Goal: Communication & Community: Answer question/provide support

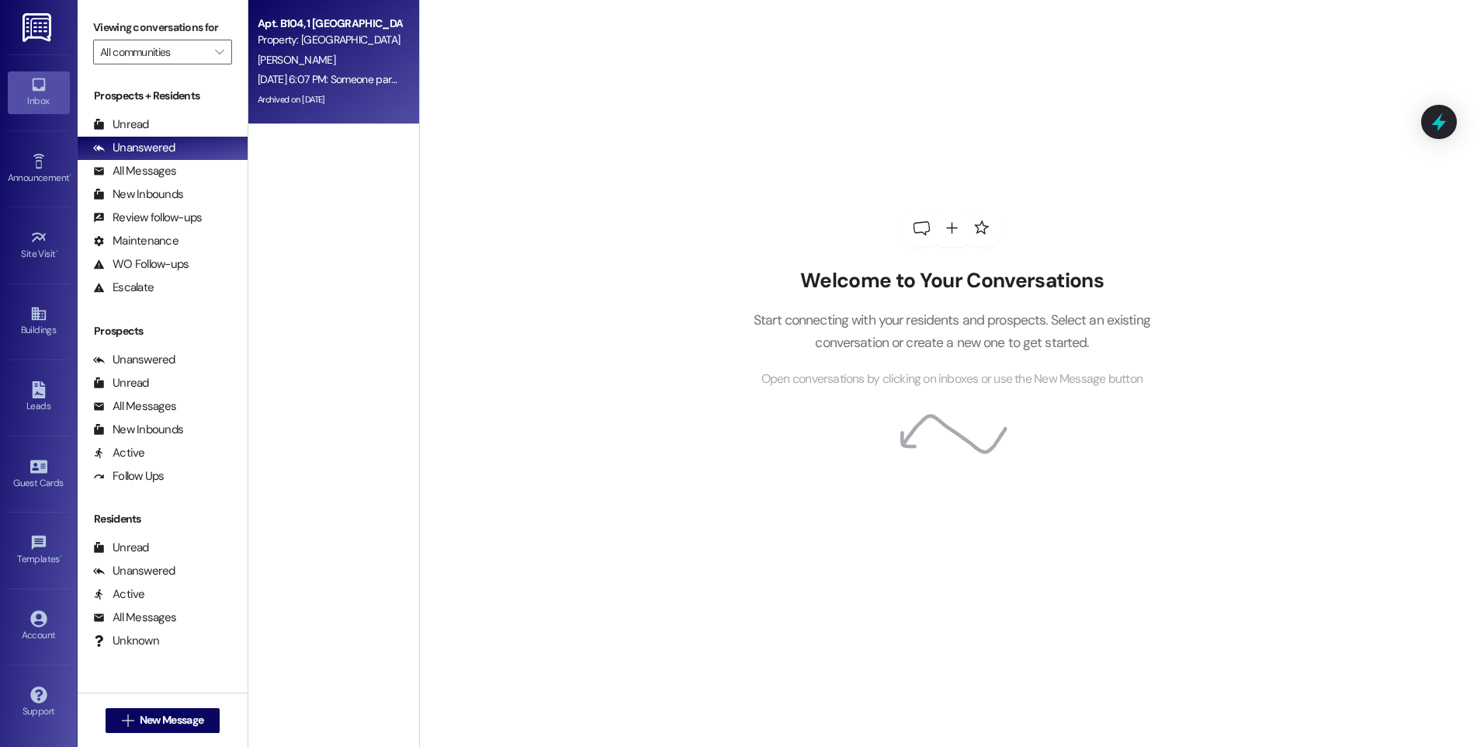
click at [342, 58] on div "[PERSON_NAME]" at bounding box center [329, 59] width 147 height 19
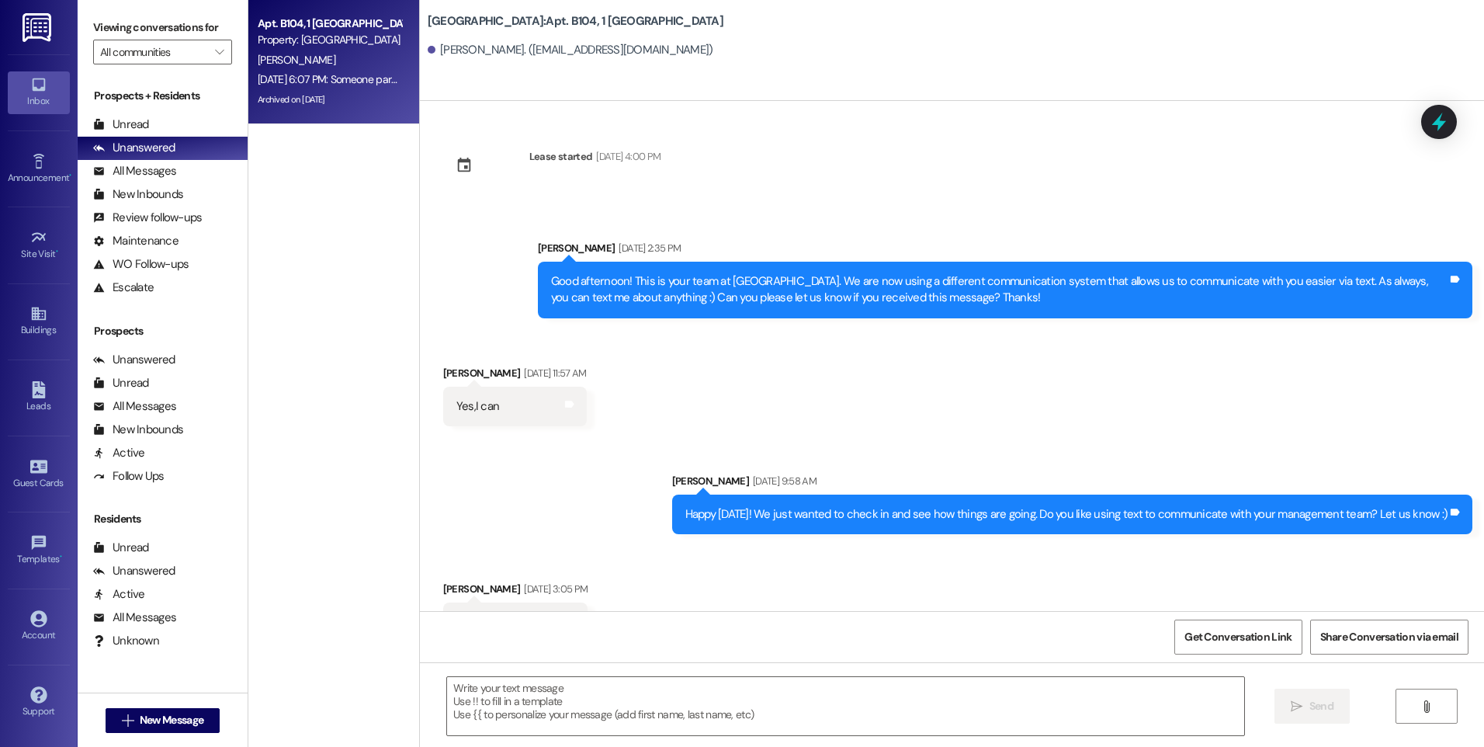
scroll to position [38255, 0]
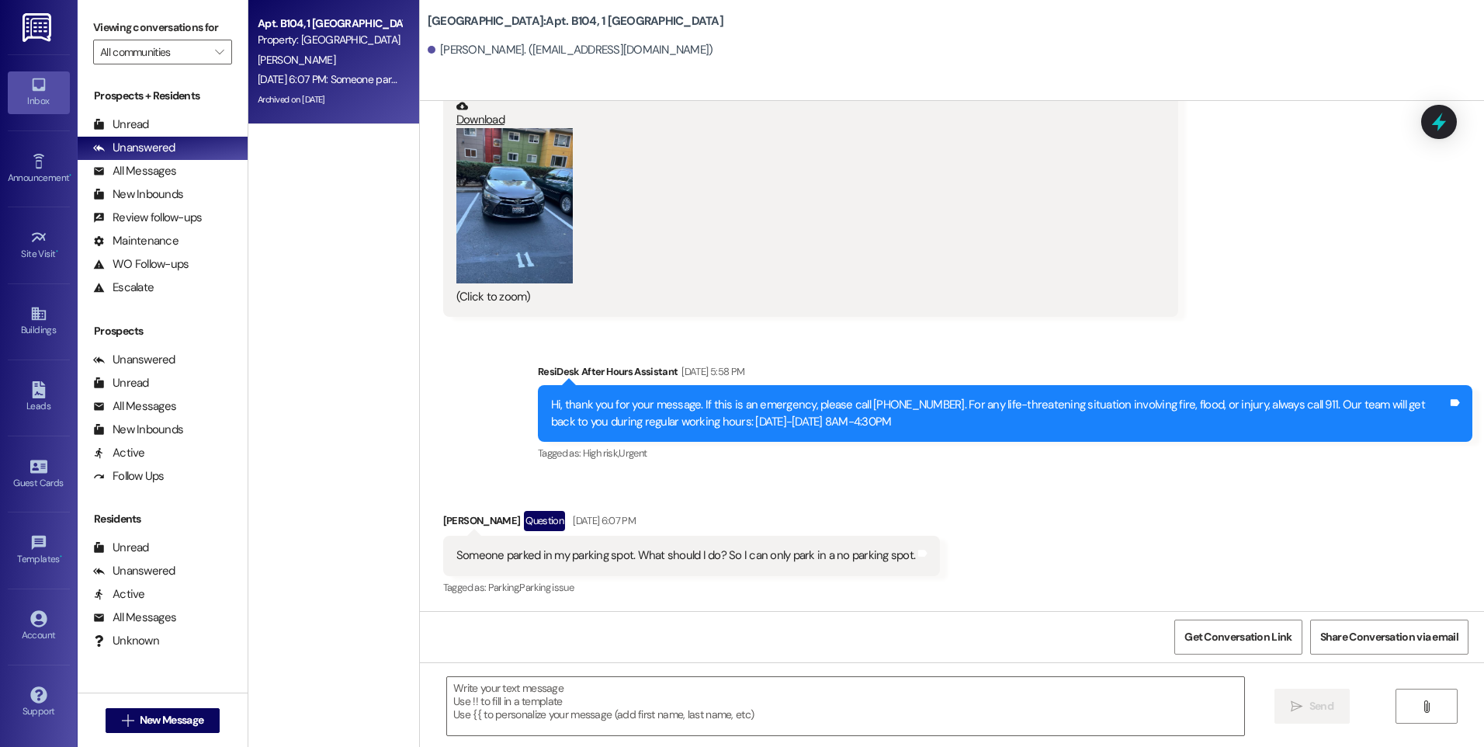
click at [933, 510] on div "Received via SMS [PERSON_NAME] Question [DATE] 6:07 PM Someone parked in my par…" at bounding box center [692, 554] width 520 height 111
click at [654, 568] on div "Someone parked in my parking spot. What should I do? So I can only park in a no…" at bounding box center [691, 556] width 497 height 40
click at [624, 557] on div "Someone parked in my parking spot. What should I do? So I can only park in a no…" at bounding box center [685, 555] width 459 height 16
click at [786, 718] on textarea at bounding box center [845, 706] width 796 height 58
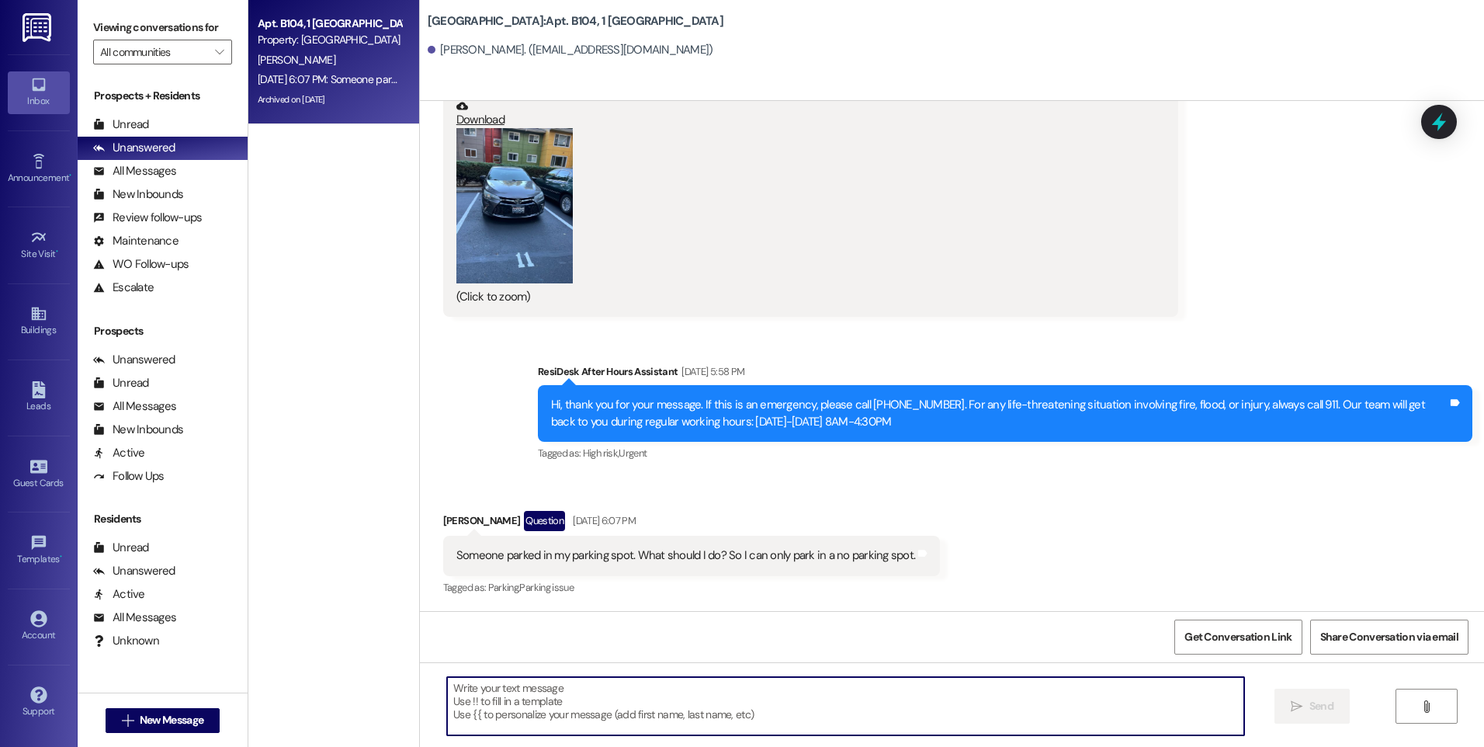
drag, startPoint x: 665, startPoint y: 719, endPoint x: 657, endPoint y: 714, distance: 9.1
click at [662, 718] on textarea at bounding box center [845, 706] width 796 height 58
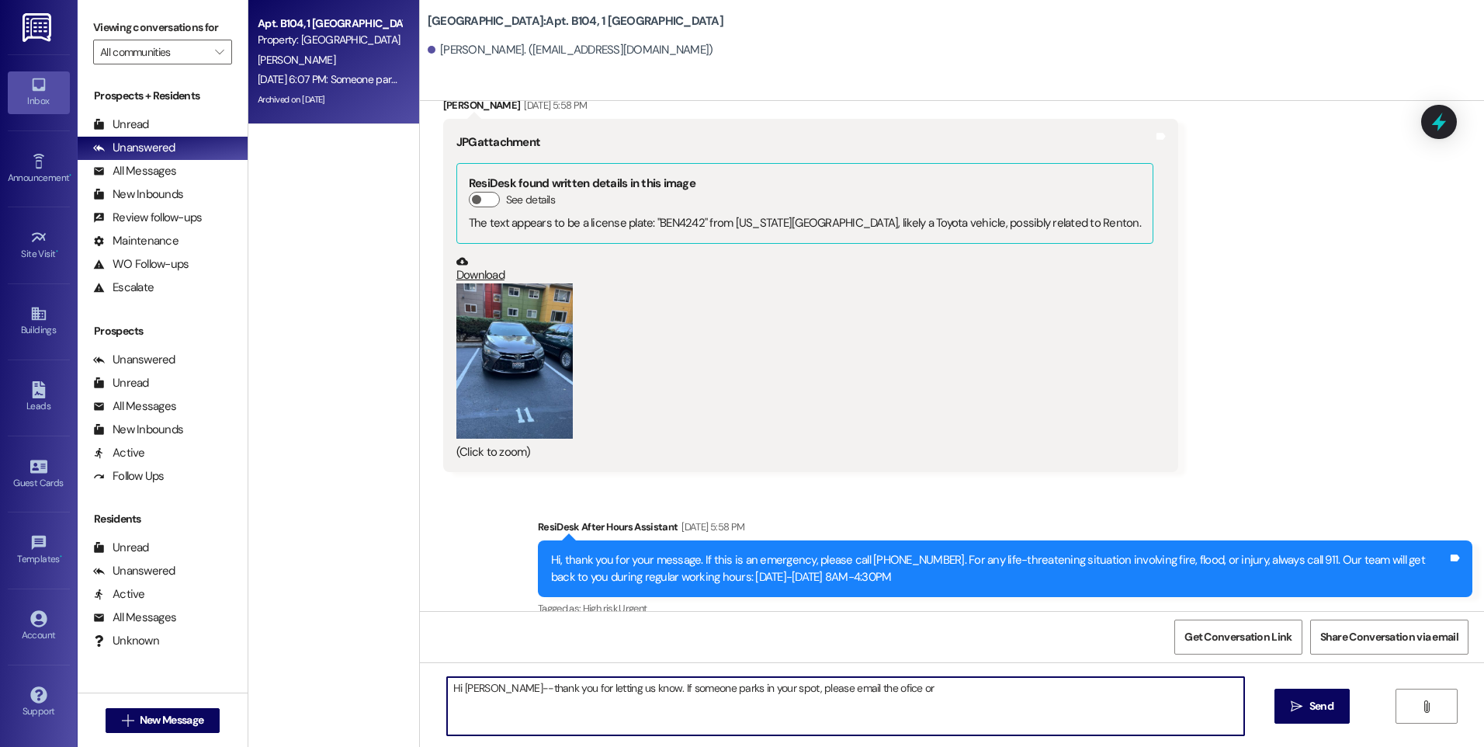
scroll to position [38022, 0]
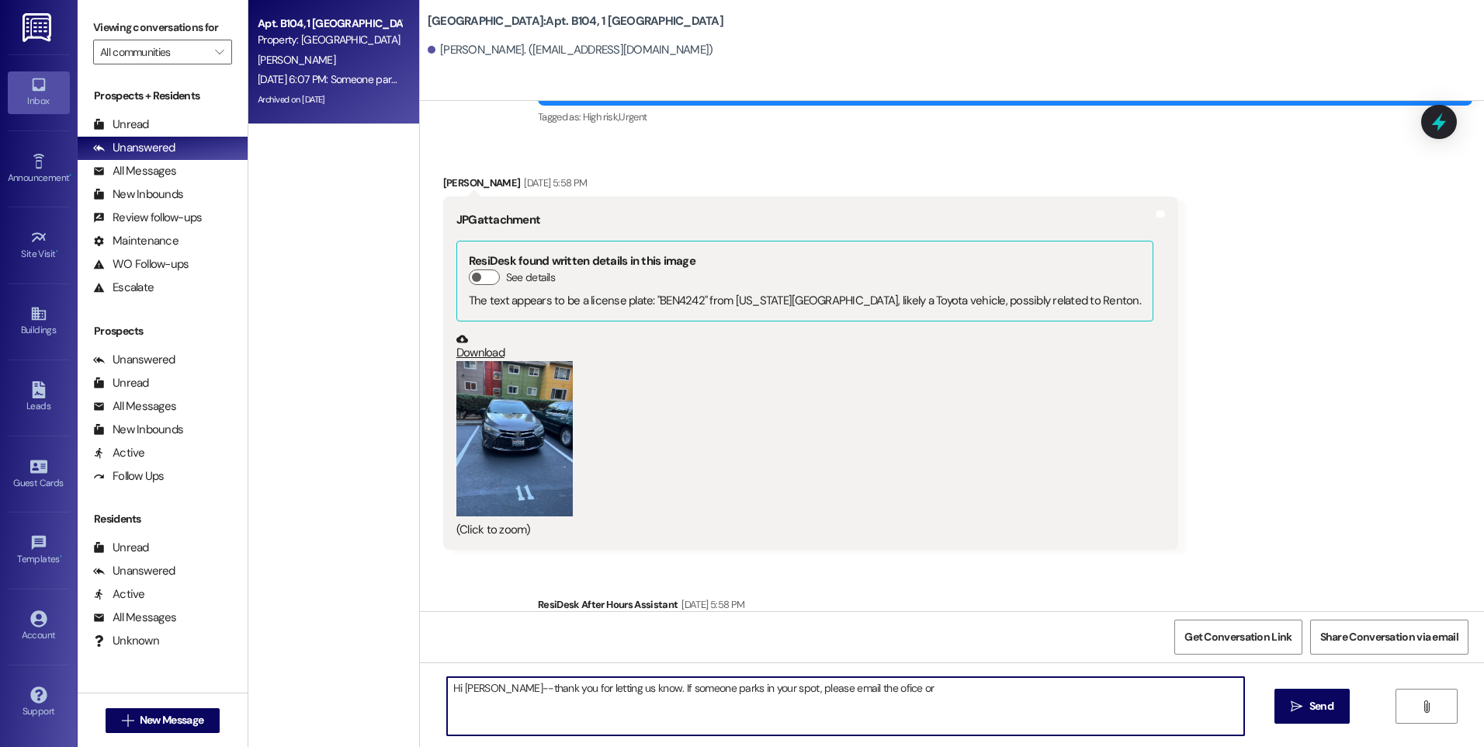
click at [515, 455] on button "Zoom image" at bounding box center [514, 438] width 116 height 155
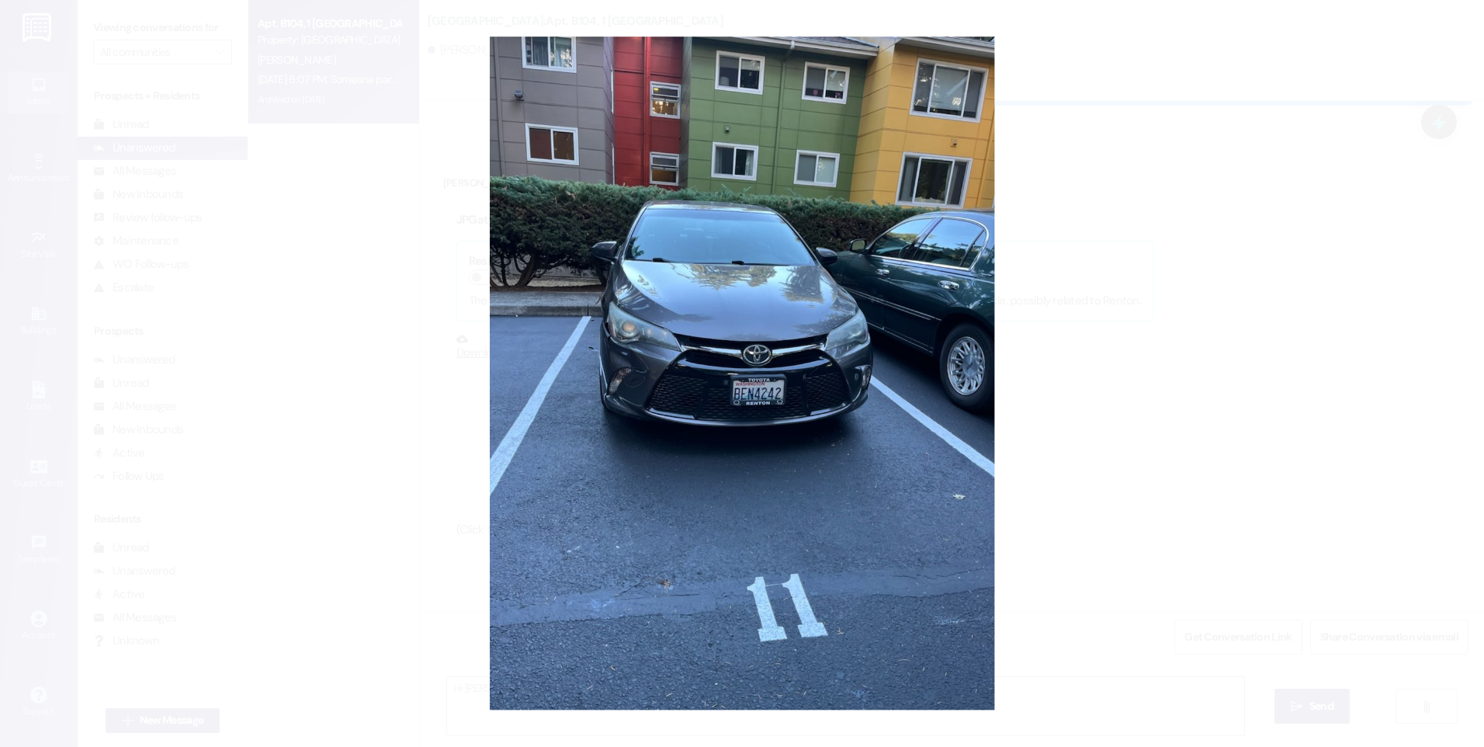
click at [1275, 296] on button "Unzoom image" at bounding box center [742, 373] width 1484 height 747
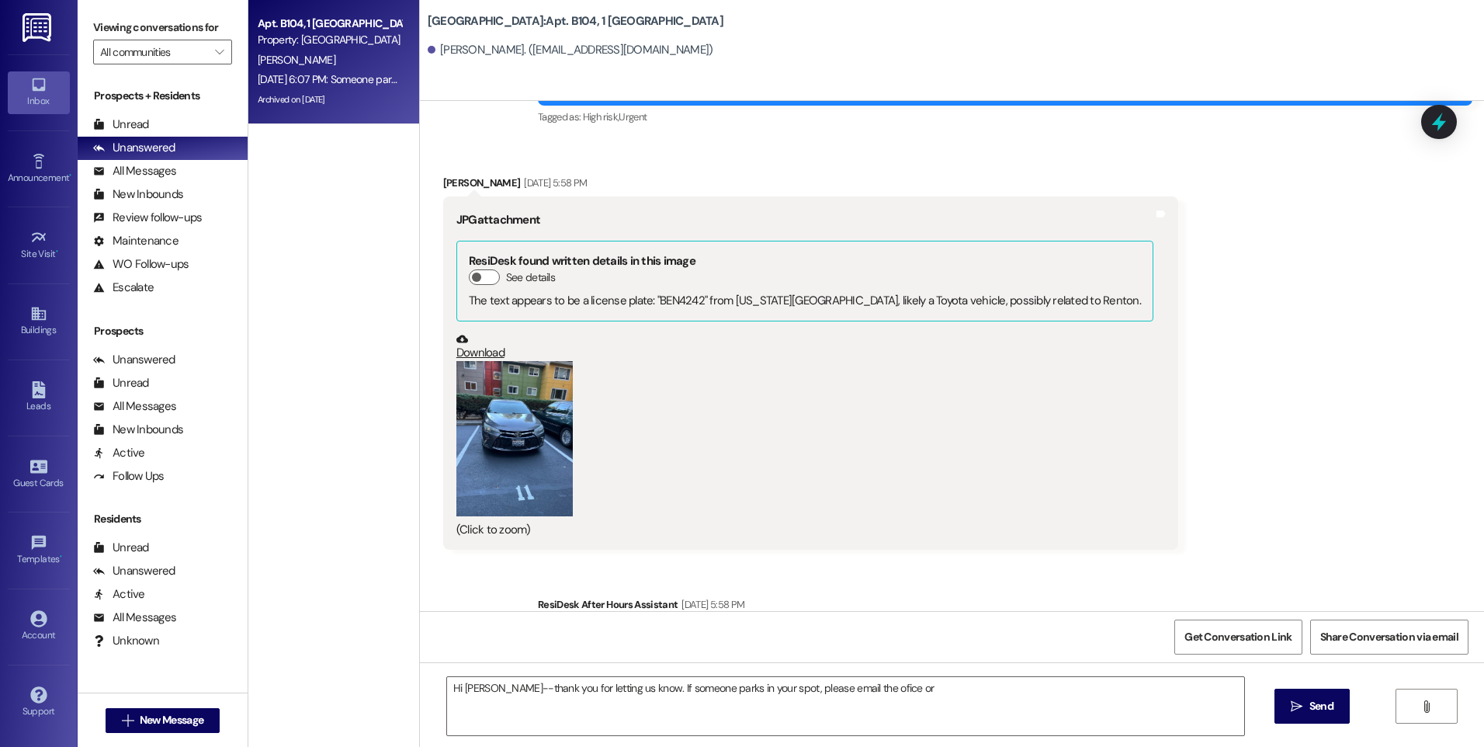
scroll to position [38255, 0]
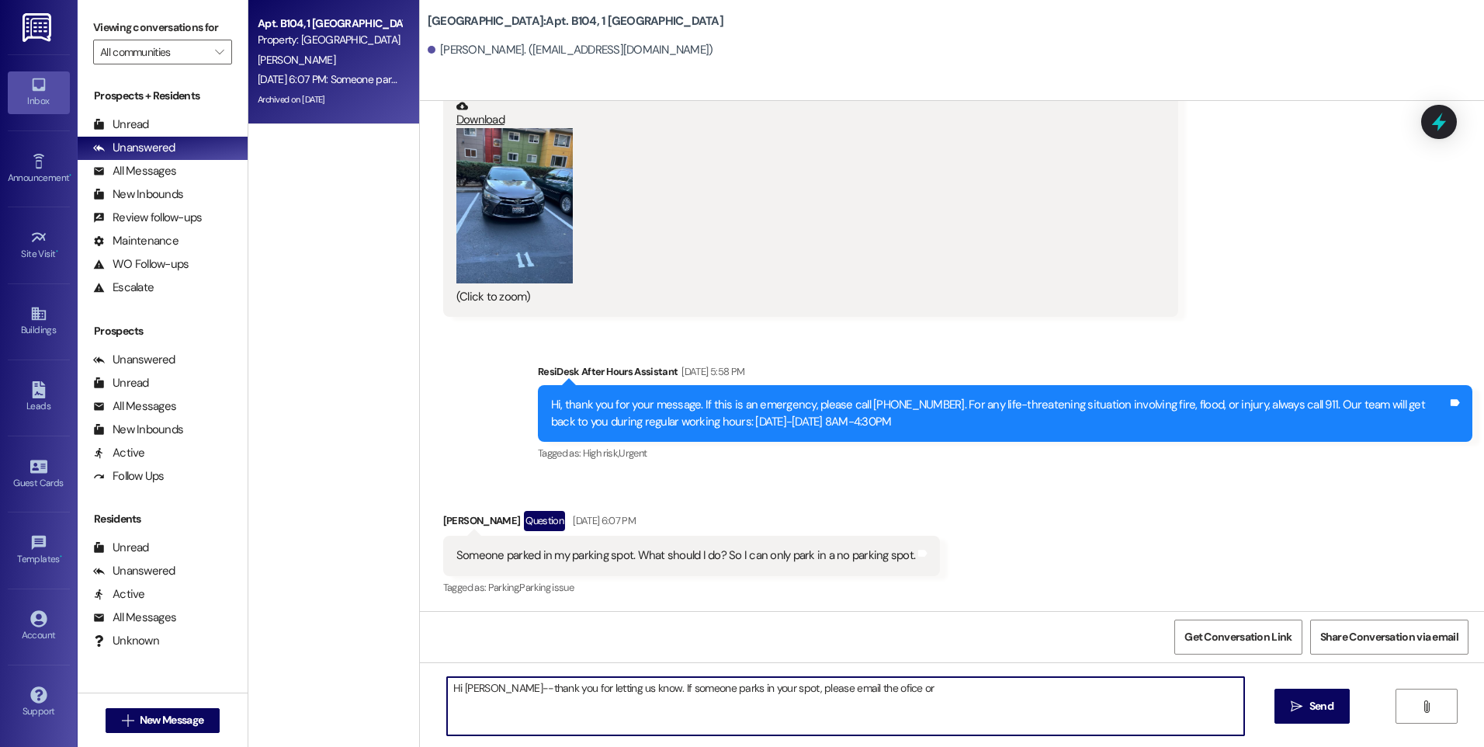
drag, startPoint x: 957, startPoint y: 692, endPoint x: 838, endPoint y: 694, distance: 118.8
click at [838, 694] on textarea "Hi [PERSON_NAME]--thank you for letting us know. If someone parks in your spot,…" at bounding box center [845, 706] width 796 height 58
drag, startPoint x: 1018, startPoint y: 693, endPoint x: 501, endPoint y: 691, distance: 517.0
click at [501, 691] on textarea "Hi [PERSON_NAME]--thank you for letting us know. If someone parks in your spot,…" at bounding box center [845, 706] width 796 height 58
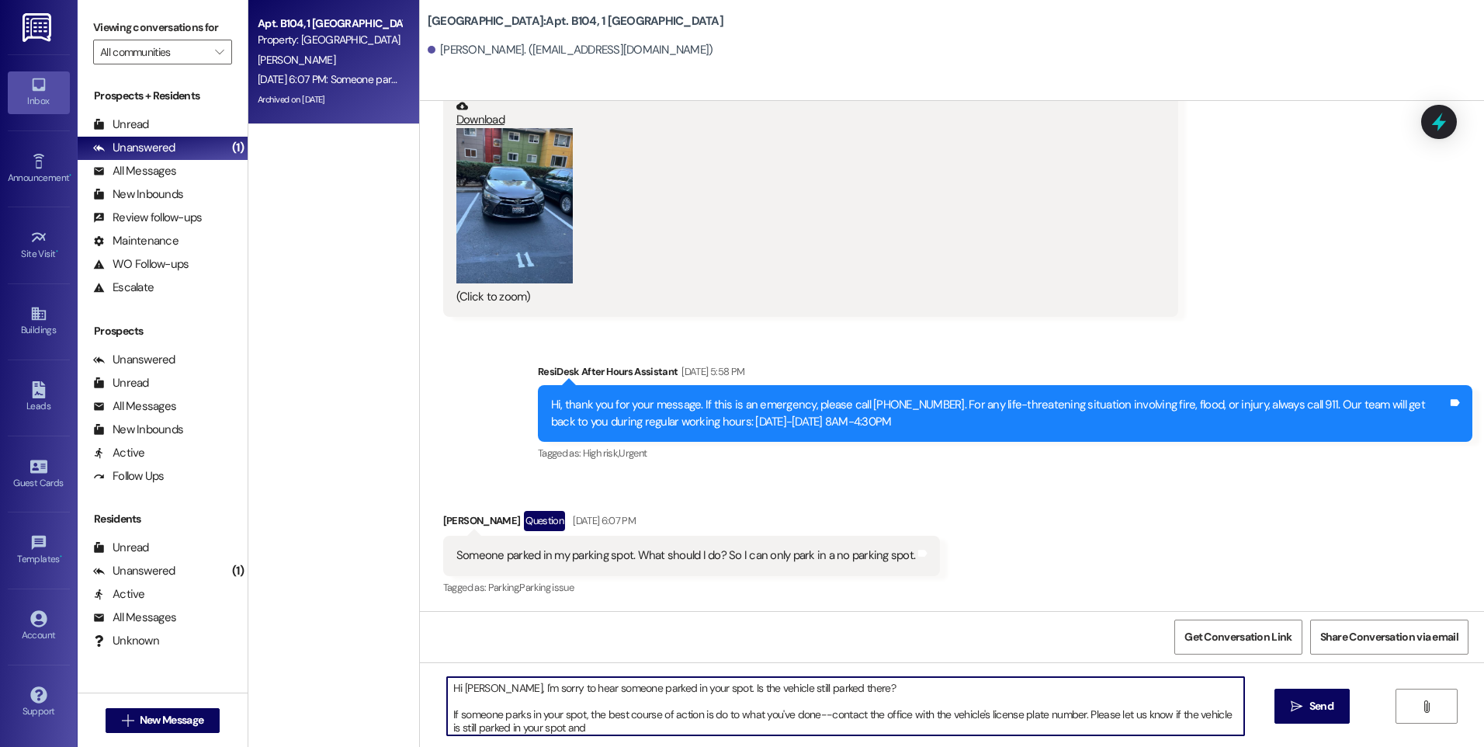
scroll to position [4, 0]
click at [1086, 716] on textarea "Hi [PERSON_NAME], I'm sorry to hear someone parked in your spot. Is the vehicle…" at bounding box center [845, 706] width 796 height 58
click at [1089, 713] on textarea "Hi [PERSON_NAME], I'm sorry to hear someone parked in your spot. Is the vehicle…" at bounding box center [845, 706] width 796 height 58
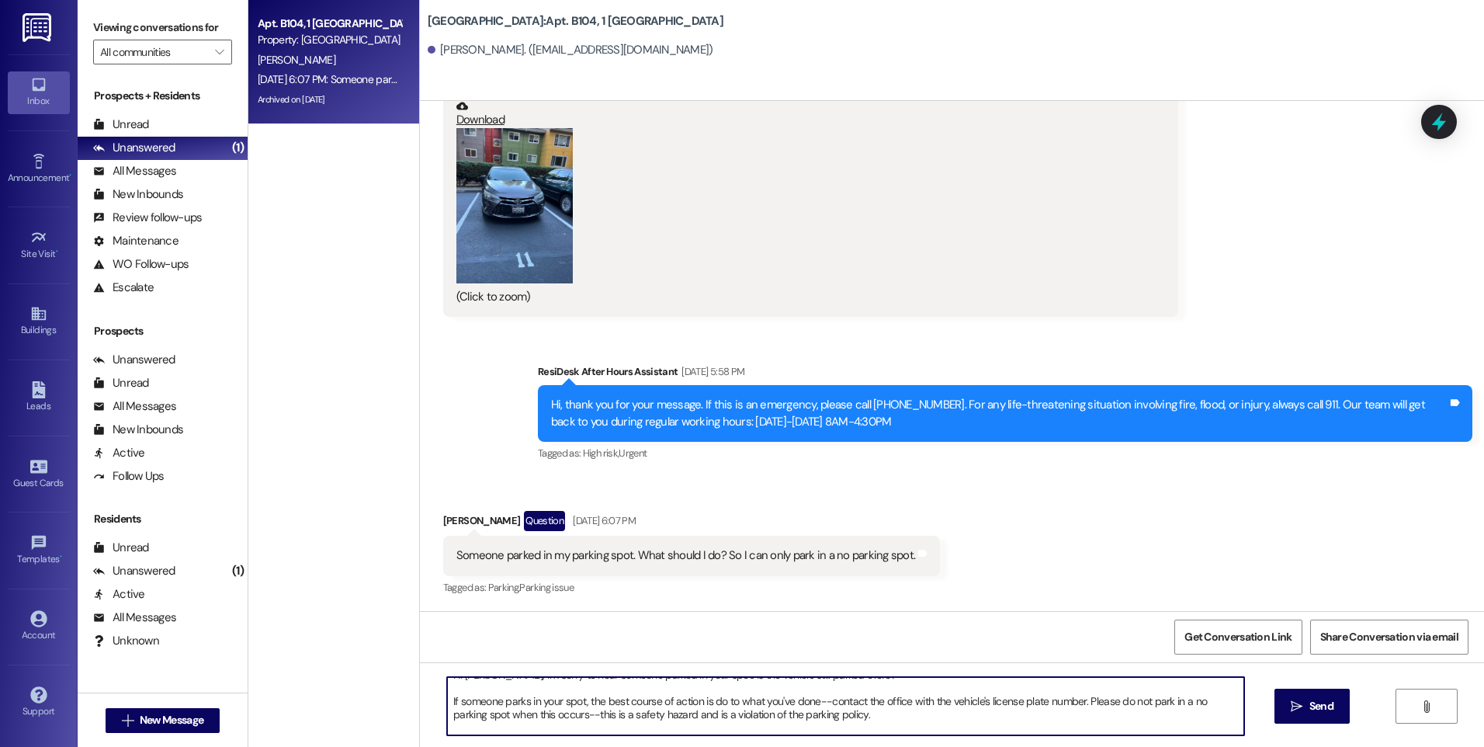
scroll to position [26, 0]
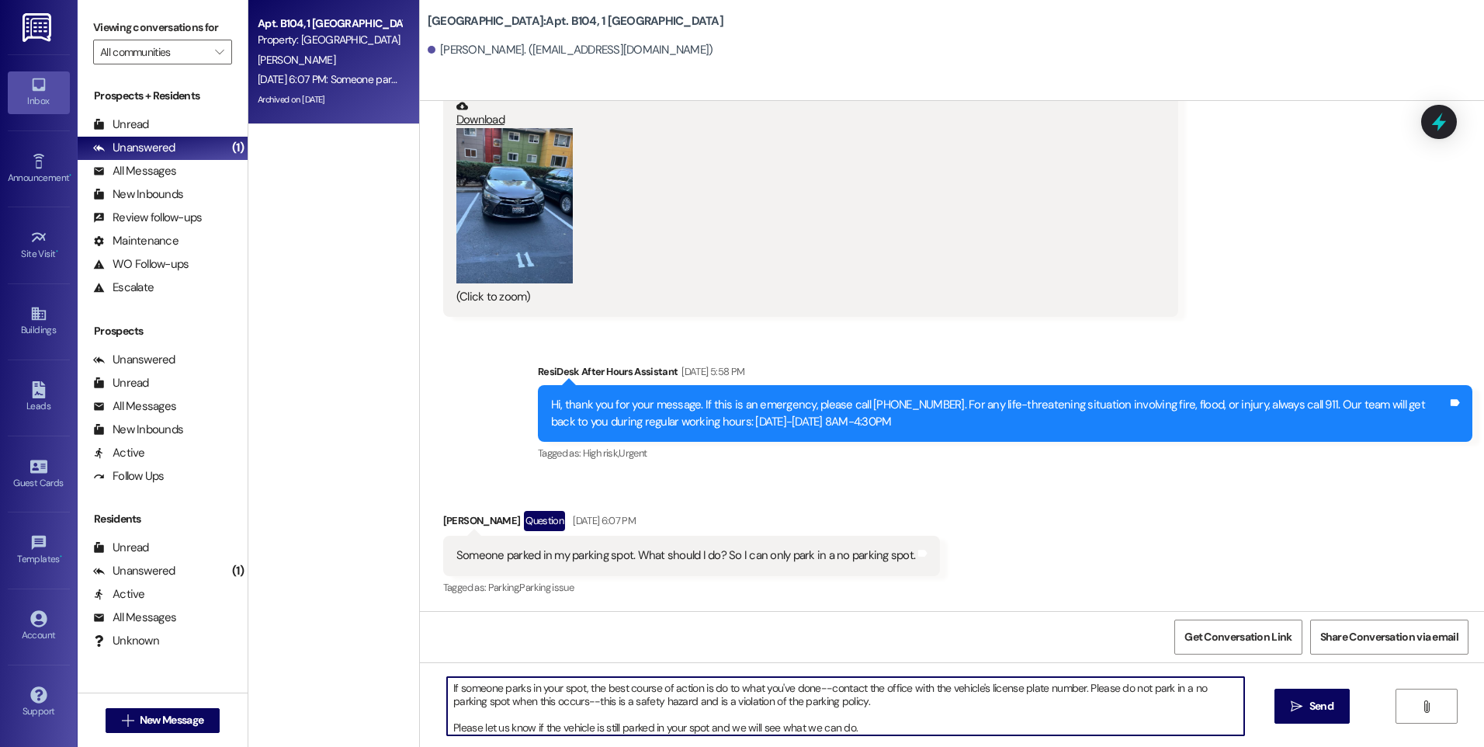
drag, startPoint x: 866, startPoint y: 701, endPoint x: 729, endPoint y: 701, distance: 136.6
click at [729, 701] on textarea "Hi [PERSON_NAME], I'm sorry to hear someone parked in your spot. Is the vehicle…" at bounding box center [845, 706] width 796 height 58
click at [512, 703] on textarea "Hi [PERSON_NAME], I'm sorry to hear someone parked in your spot. Is the vehicle…" at bounding box center [845, 706] width 796 height 58
drag, startPoint x: 705, startPoint y: 706, endPoint x: 629, endPoint y: 699, distance: 76.4
click at [629, 699] on textarea "Hi [PERSON_NAME], I'm sorry to hear someone parked in your spot. Is the vehicle…" at bounding box center [845, 706] width 796 height 58
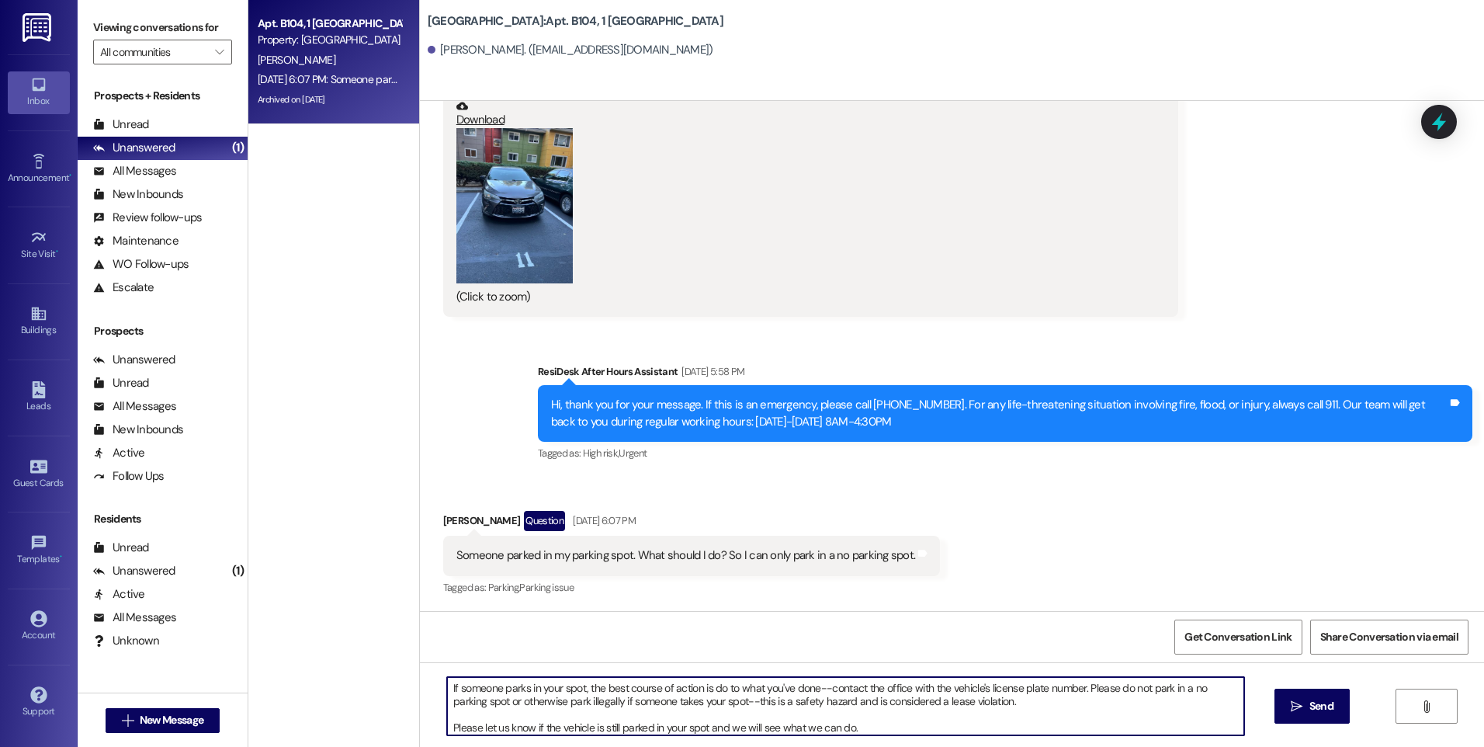
scroll to position [0, 0]
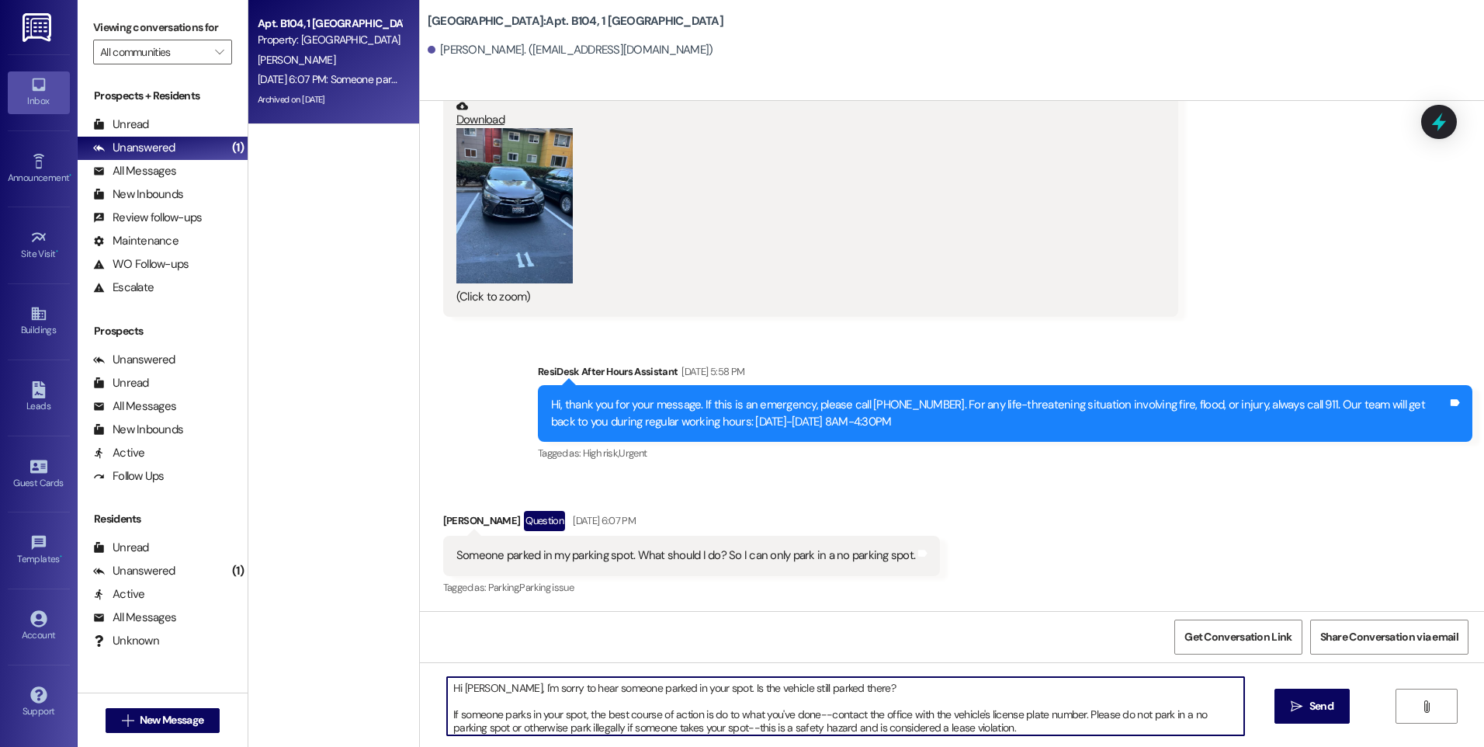
click at [824, 687] on textarea "Hi [PERSON_NAME], I'm sorry to hear someone parked in your spot. Is the vehicle…" at bounding box center [845, 706] width 796 height 58
click at [865, 708] on textarea "Hi [PERSON_NAME], I'm sorry to hear someone parked in your spot. Is the vehicle…" at bounding box center [845, 706] width 796 height 58
drag, startPoint x: 830, startPoint y: 717, endPoint x: 715, endPoint y: 713, distance: 115.0
click at [715, 713] on textarea "Hi [PERSON_NAME], I'm sorry to hear someone parked in your spot. Is the vehicle…" at bounding box center [845, 706] width 796 height 58
click at [963, 717] on textarea "Hi [PERSON_NAME], I'm sorry to hear someone parked in your spot. Is the vehicle…" at bounding box center [845, 706] width 796 height 58
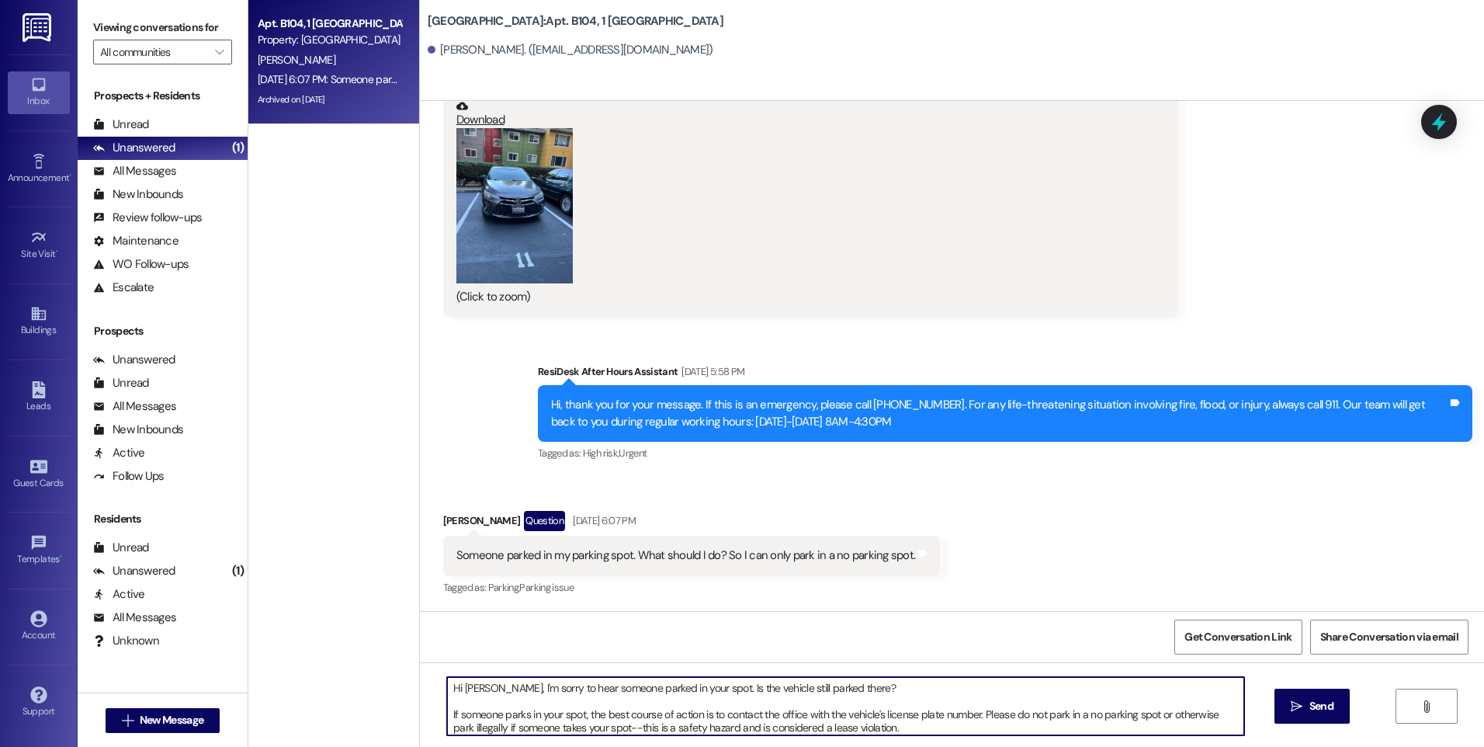
scroll to position [30, 0]
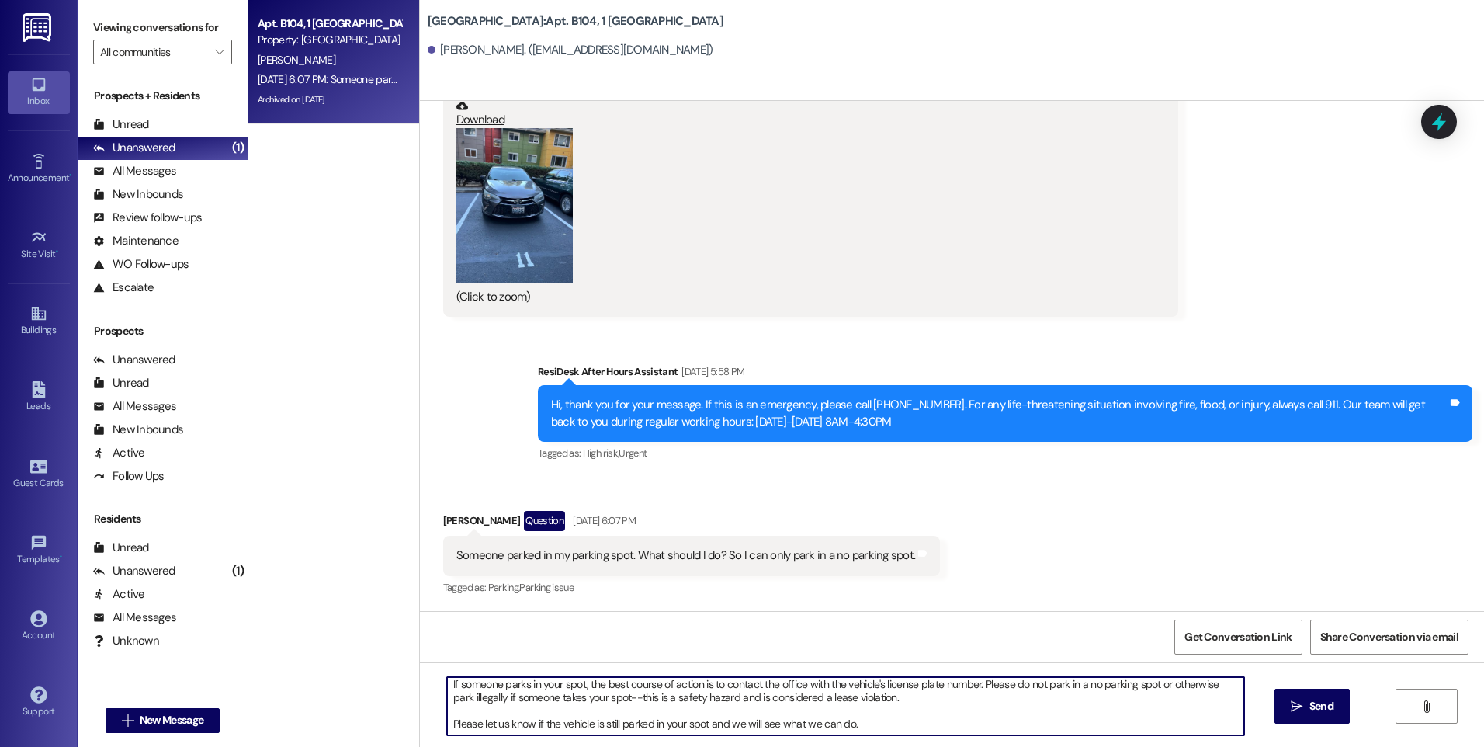
click at [963, 720] on textarea "Hi [PERSON_NAME], I'm sorry to hear someone parked in your spot. Is the vehicle…" at bounding box center [845, 706] width 796 height 58
type textarea "Hi [PERSON_NAME], I'm sorry to hear someone parked in your spot. Is the vehicle…"
click at [1329, 699] on span "Send" at bounding box center [1322, 706] width 24 height 16
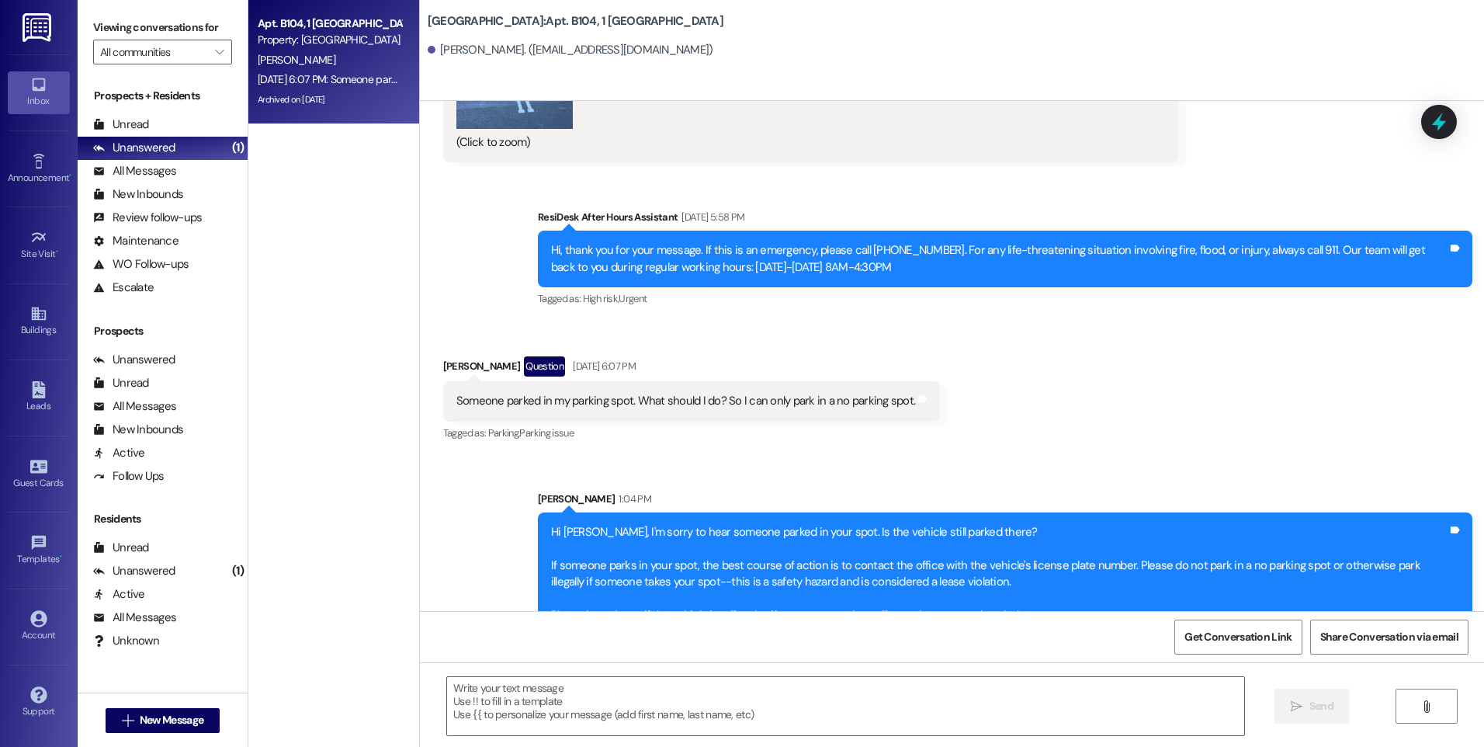
scroll to position [38447, 0]
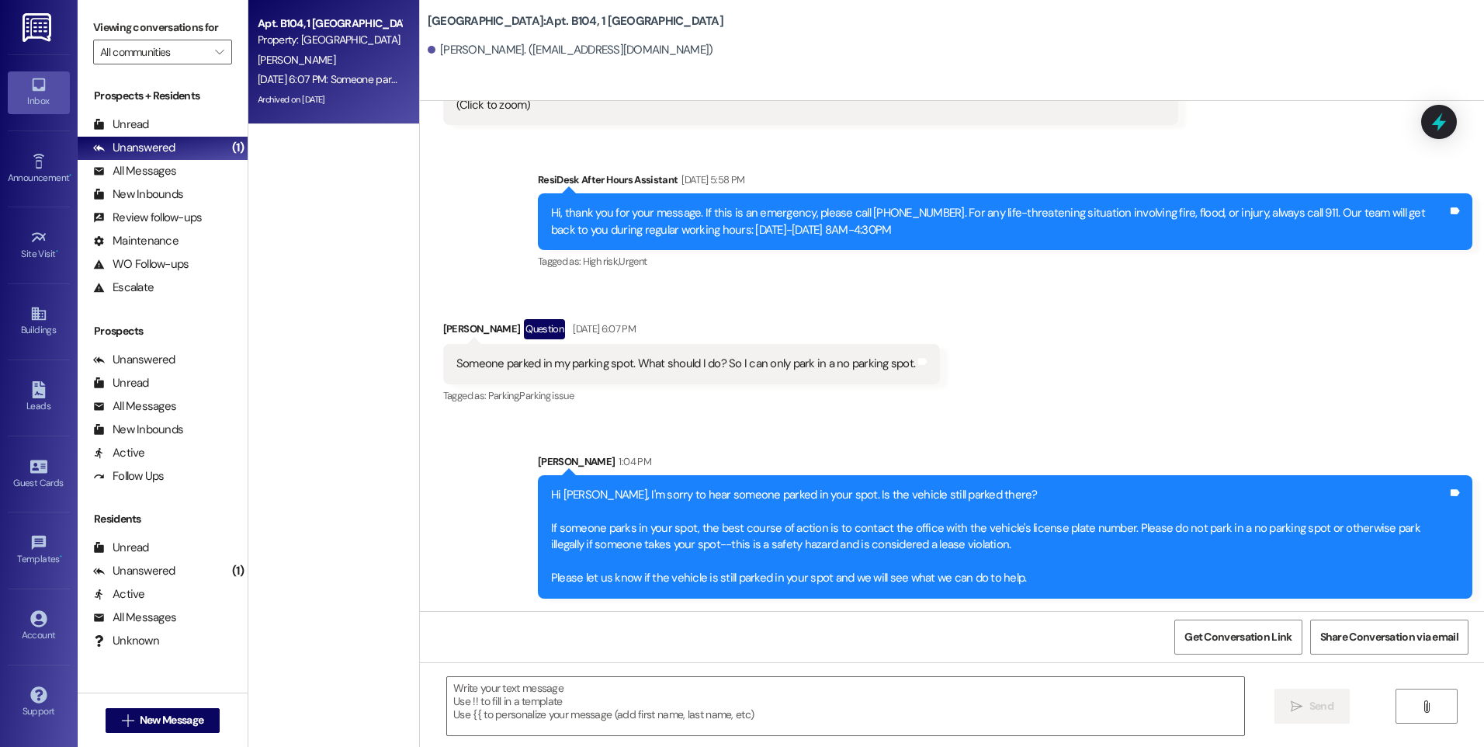
click at [816, 395] on div "Tagged as: Parking , Click to highlight conversations about Parking Parking iss…" at bounding box center [691, 395] width 497 height 23
click at [1020, 391] on div "Received via SMS [PERSON_NAME] Question [DATE] 6:07 PM Someone parked in my par…" at bounding box center [952, 351] width 1064 height 134
click at [213, 564] on div "Unanswered (1)" at bounding box center [163, 571] width 170 height 23
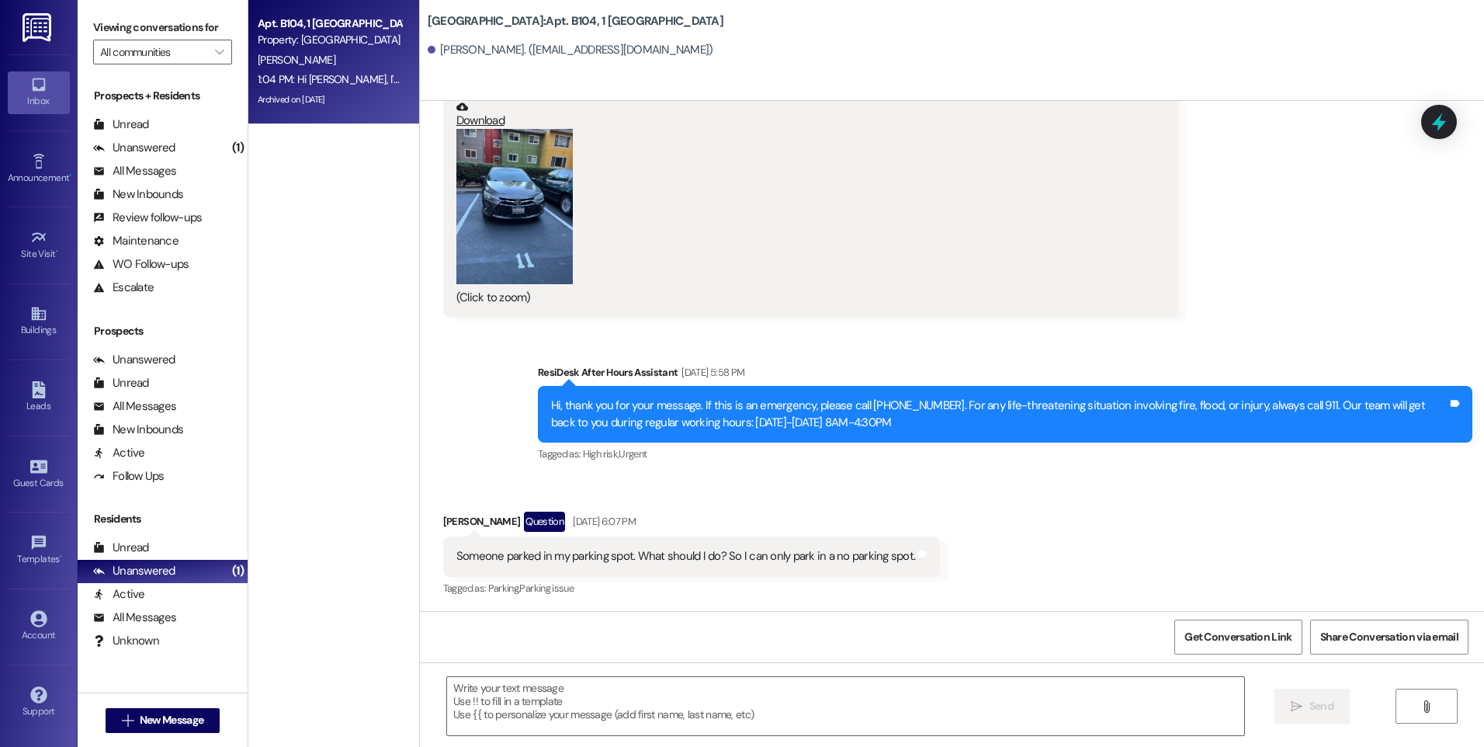
scroll to position [38469, 0]
